Goal: Navigation & Orientation: Find specific page/section

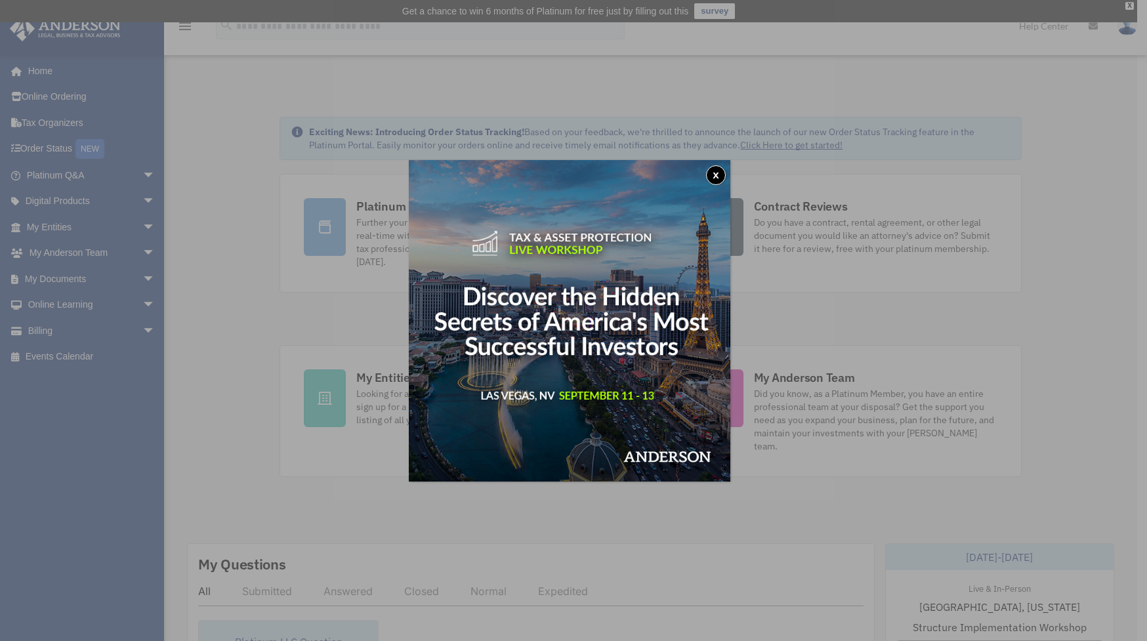
click at [716, 171] on button "x" at bounding box center [716, 175] width 20 height 20
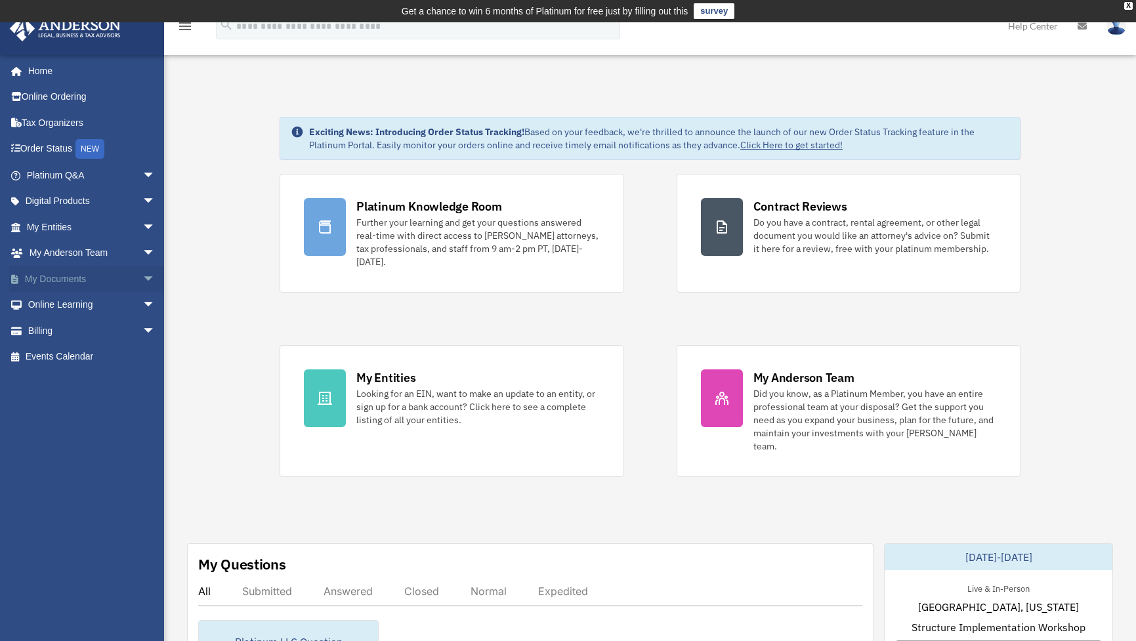
click at [72, 278] on link "My Documents arrow_drop_down" at bounding box center [92, 279] width 166 height 26
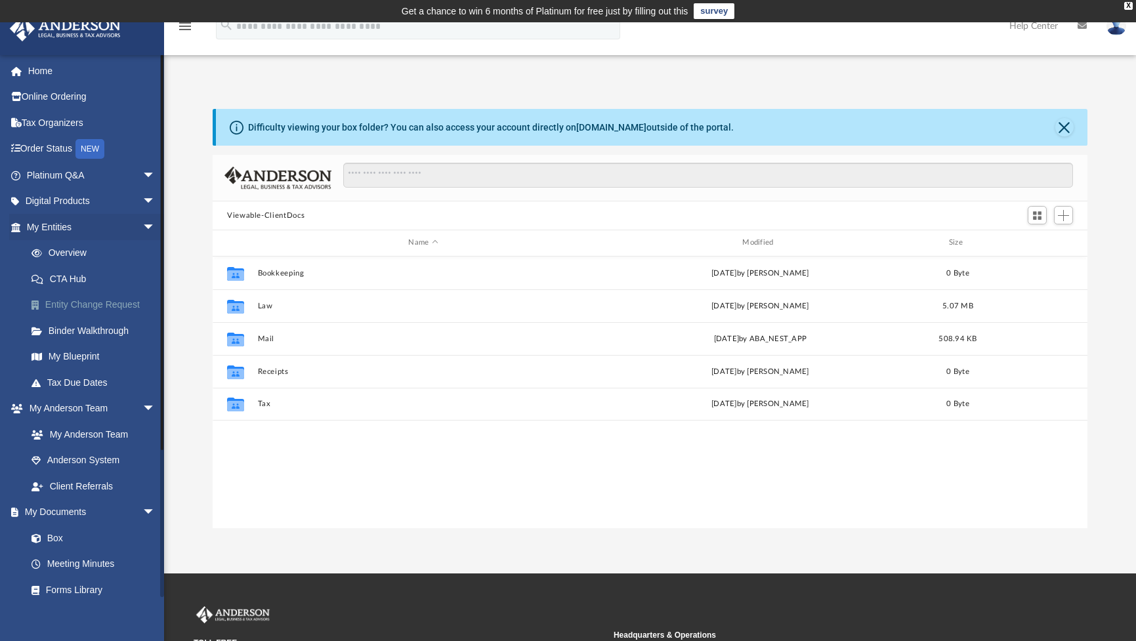
scroll to position [287, 863]
click at [101, 330] on link "Binder Walkthrough" at bounding box center [96, 331] width 157 height 26
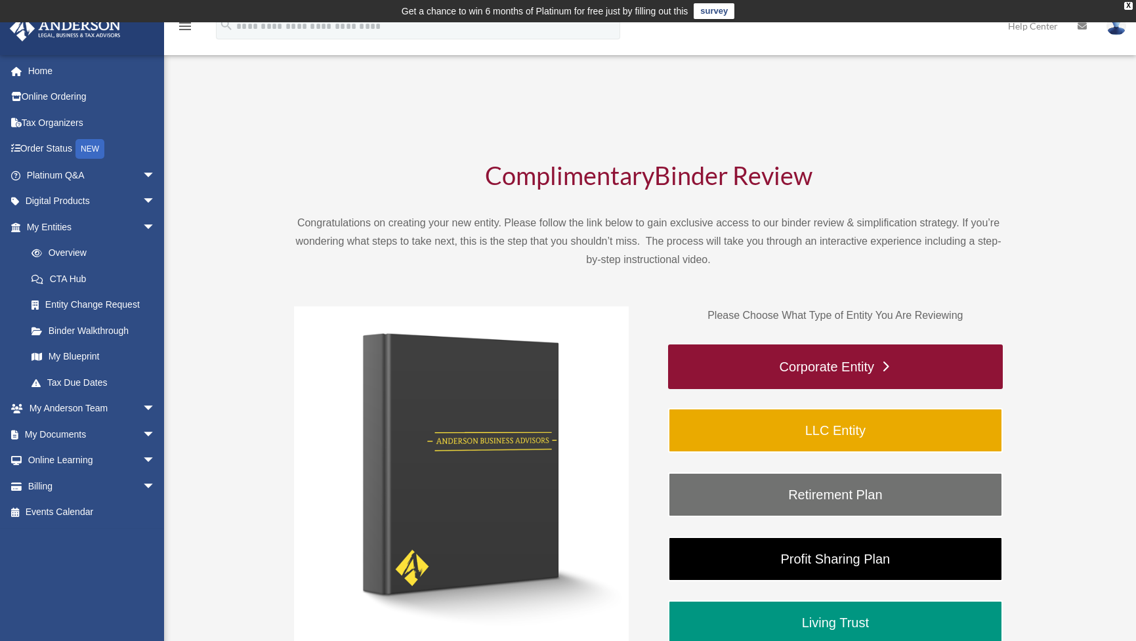
click at [821, 365] on link "Corporate Entity" at bounding box center [835, 366] width 335 height 45
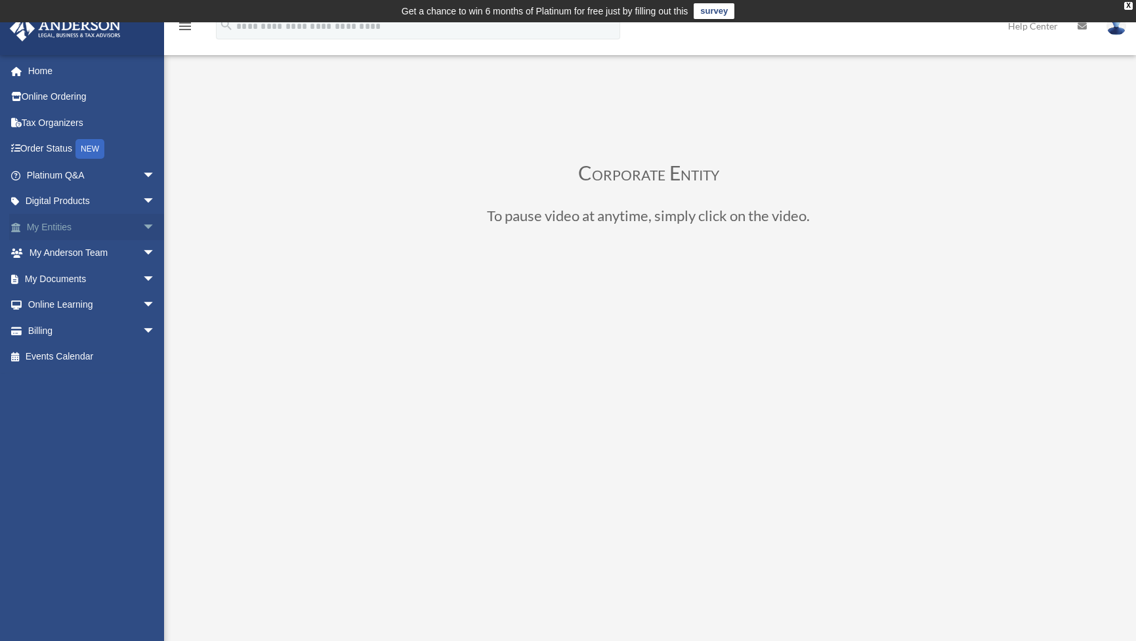
click at [54, 226] on link "My Entities arrow_drop_down" at bounding box center [92, 227] width 166 height 26
